Goal: Information Seeking & Learning: Find specific fact

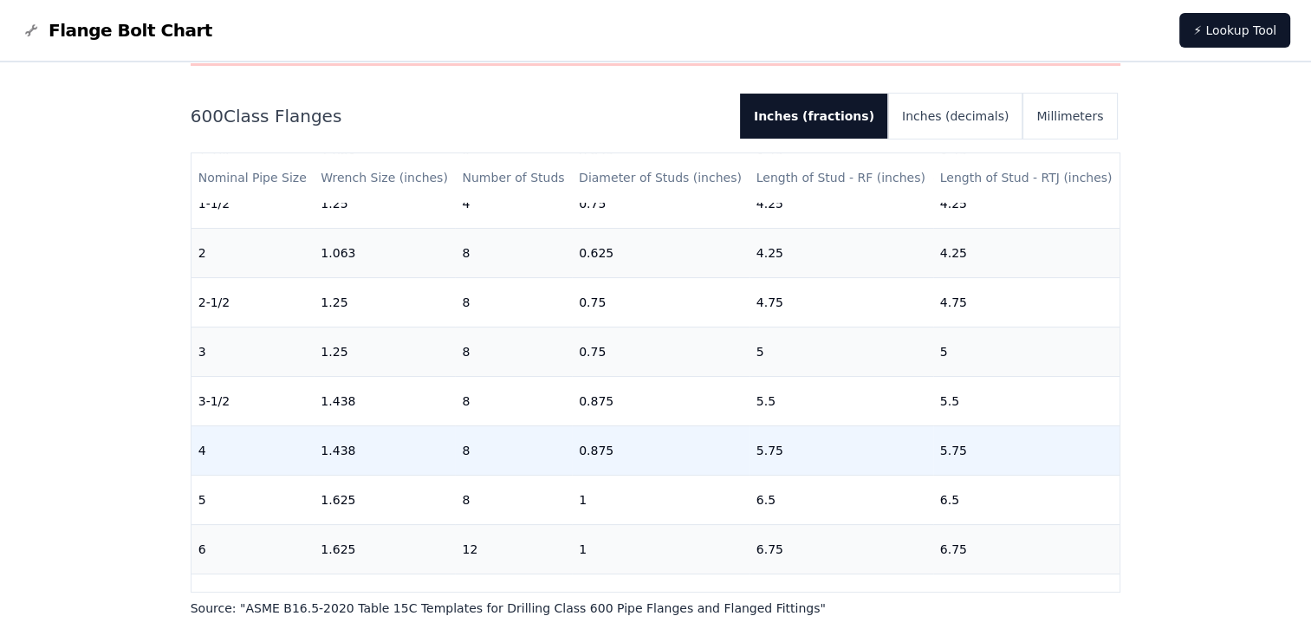
scroll to position [260, 0]
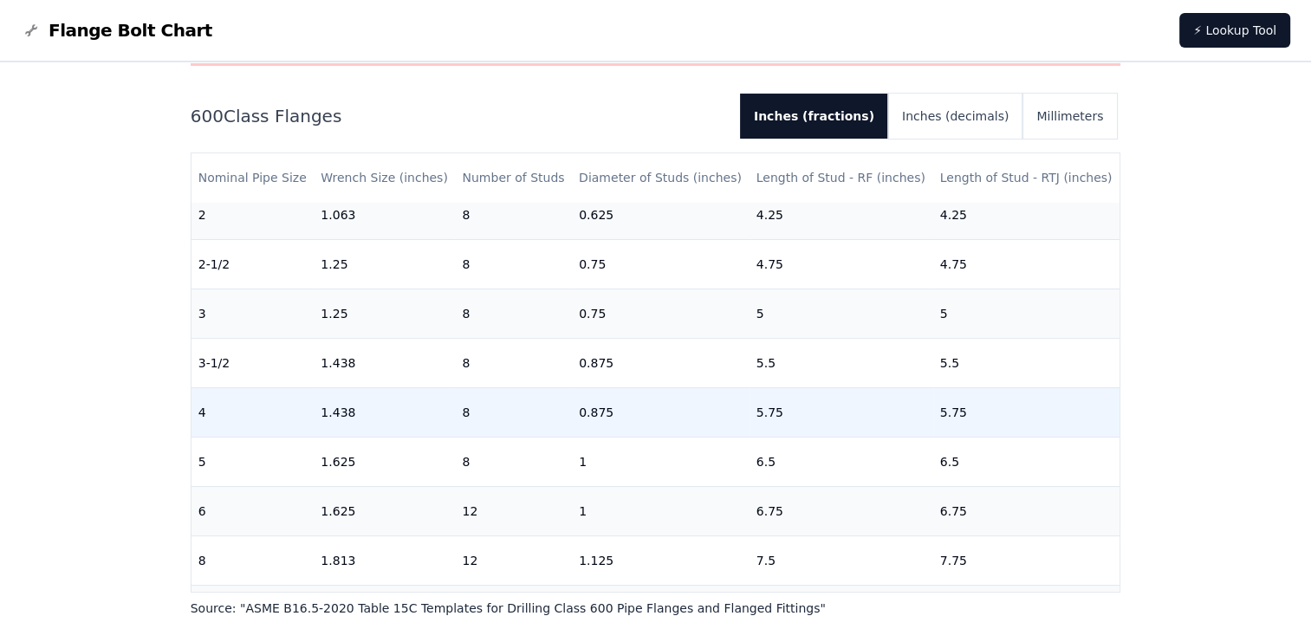
click at [617, 413] on td "0.875" at bounding box center [661, 411] width 178 height 49
drag, startPoint x: 617, startPoint y: 413, endPoint x: 575, endPoint y: 411, distance: 42.5
click at [575, 411] on td "0.875" at bounding box center [661, 411] width 178 height 49
copy td "0.875"
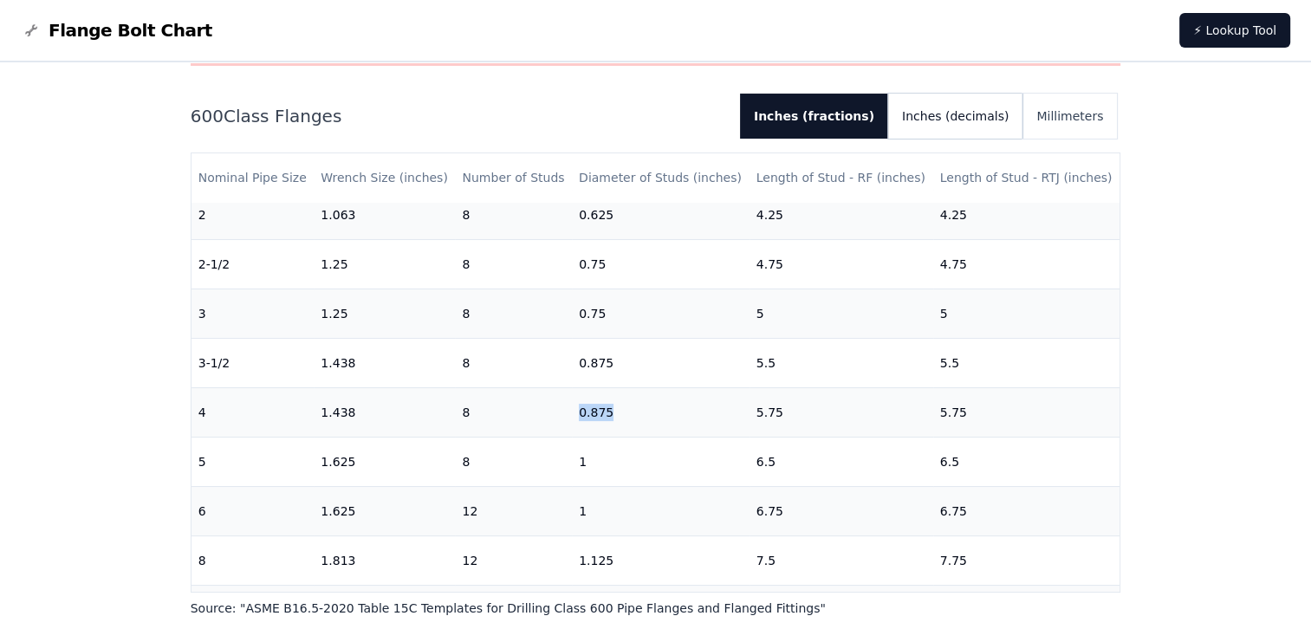
click at [957, 117] on button "Inches (decimals)" at bounding box center [955, 116] width 134 height 45
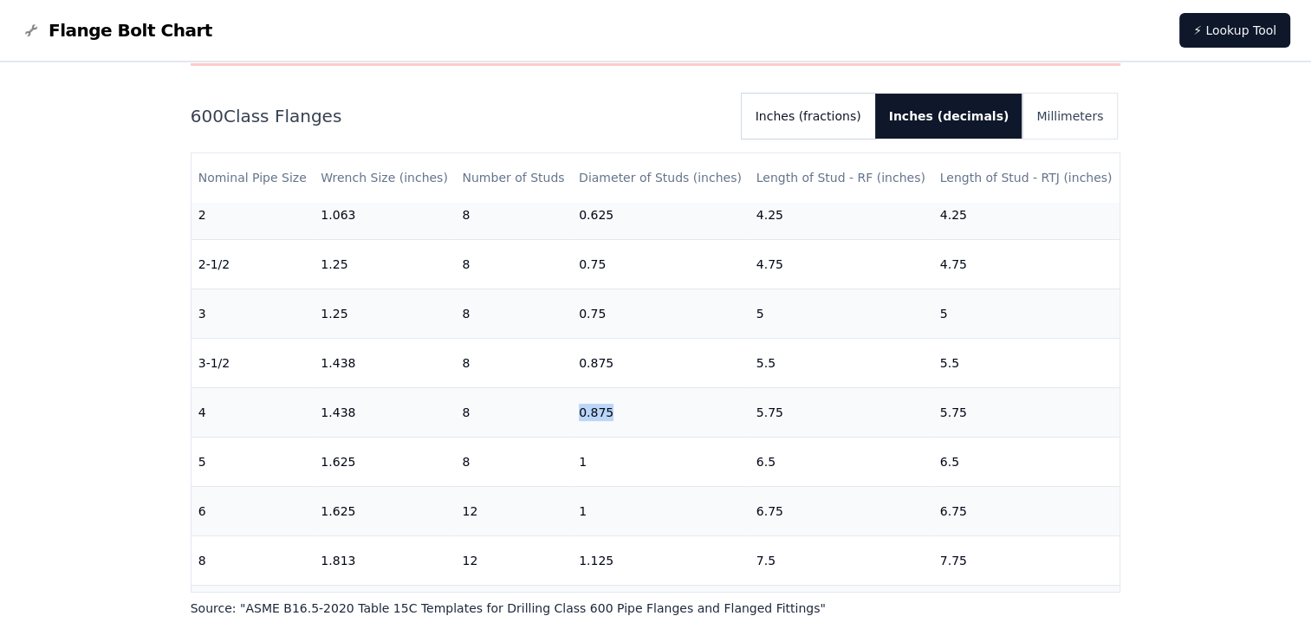
click at [875, 124] on button "Inches (fractions)" at bounding box center [808, 116] width 133 height 45
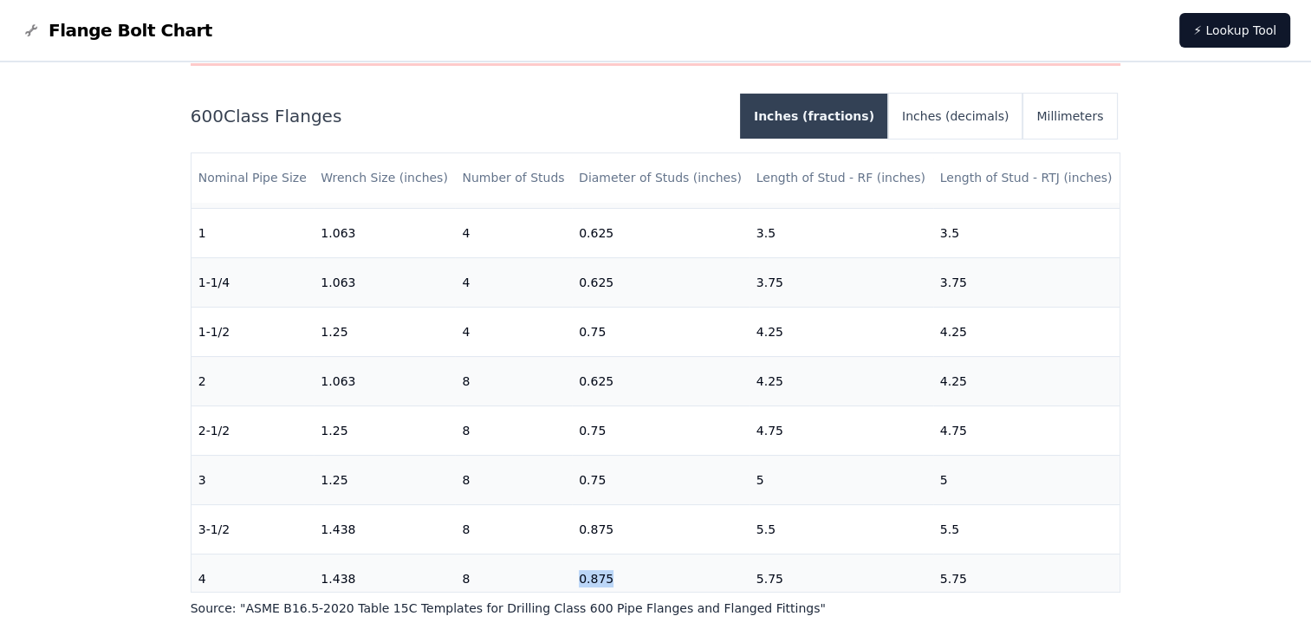
scroll to position [87, 0]
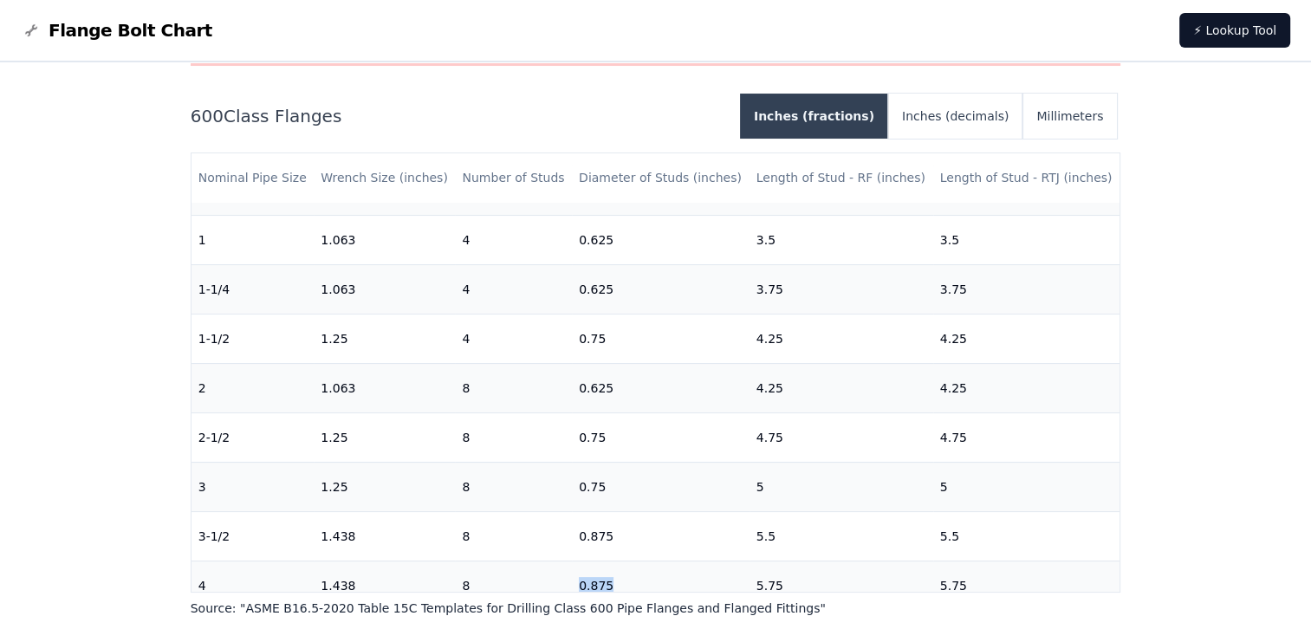
click at [846, 107] on button "Inches (fractions)" at bounding box center [814, 116] width 148 height 45
drag, startPoint x: 846, startPoint y: 107, endPoint x: 1088, endPoint y: 118, distance: 242.9
click at [1088, 118] on button "Millimeters" at bounding box center [1070, 116] width 94 height 45
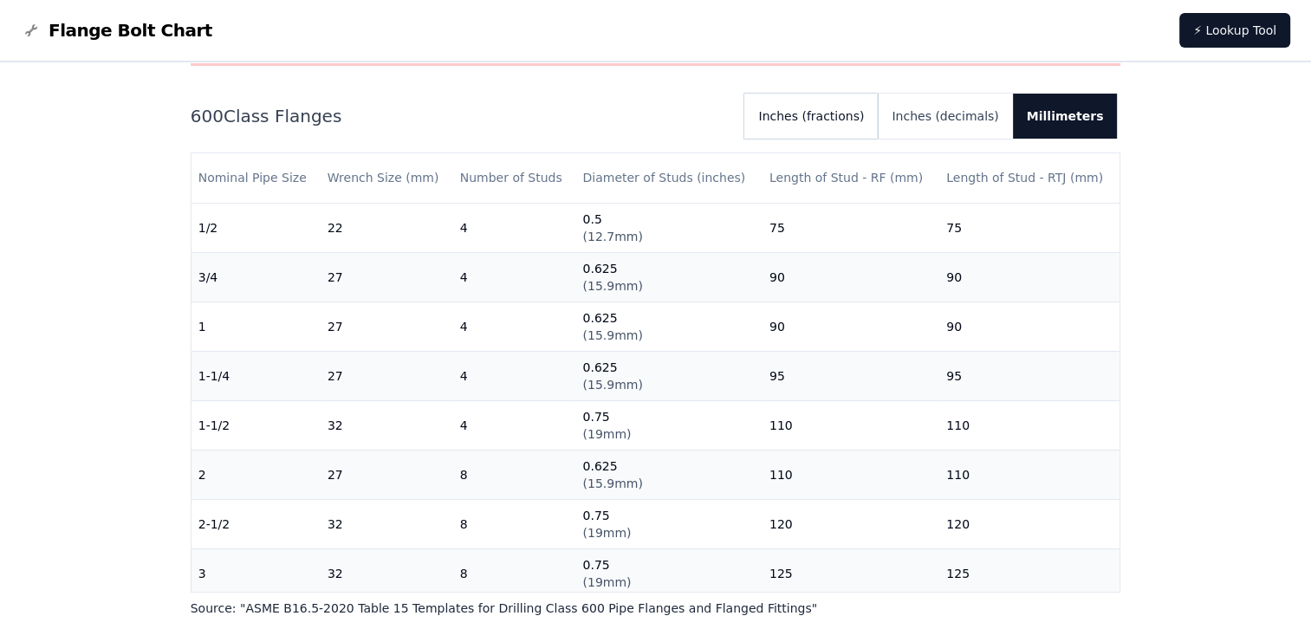
click at [878, 107] on button "Inches (fractions)" at bounding box center [810, 116] width 133 height 45
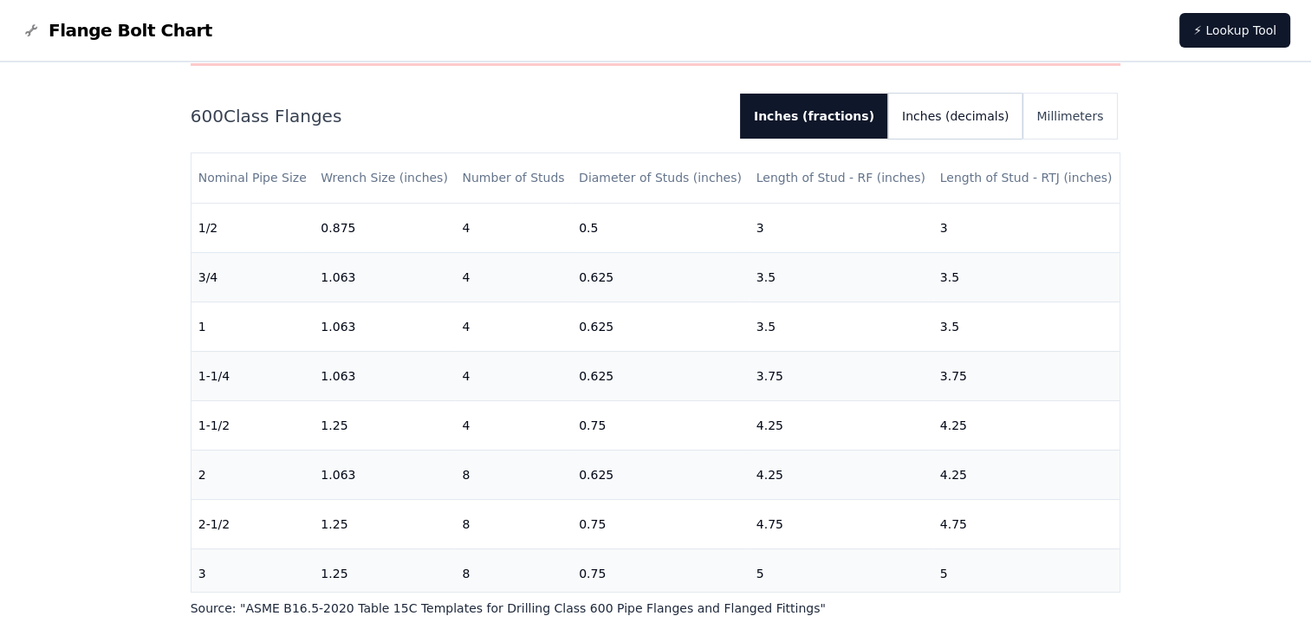
click at [980, 110] on button "Inches (decimals)" at bounding box center [955, 116] width 134 height 45
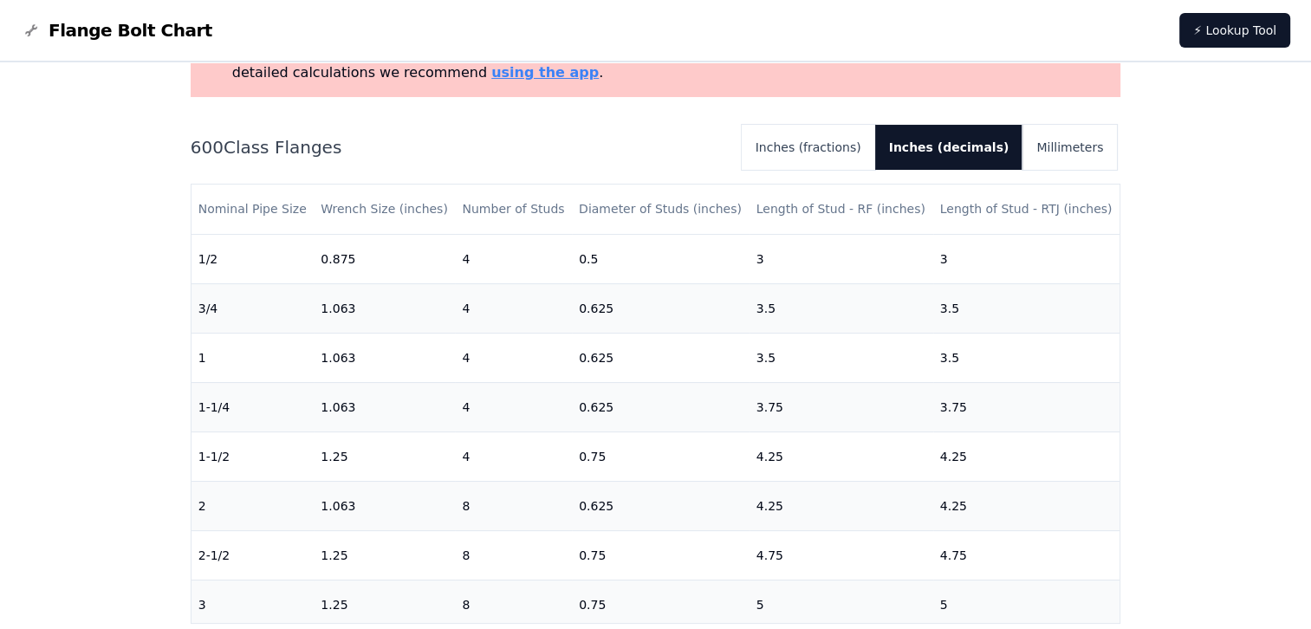
scroll to position [0, 0]
